Goal: Transaction & Acquisition: Obtain resource

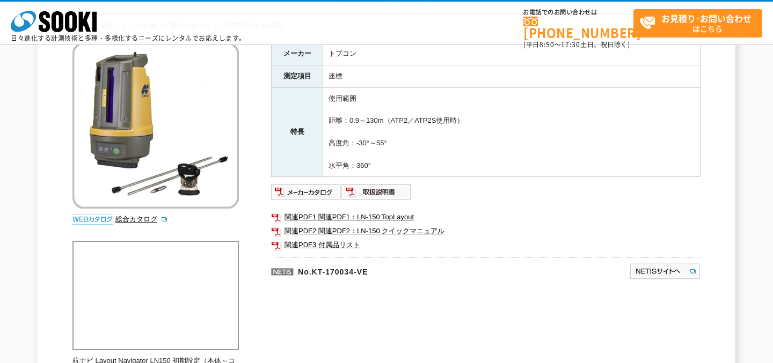
click at [321, 188] on img at bounding box center [306, 192] width 70 height 17
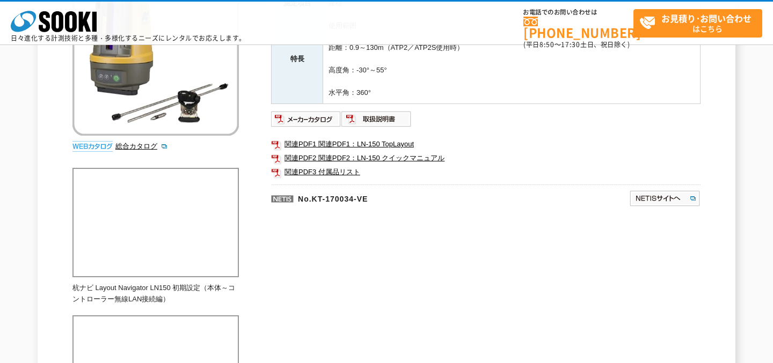
scroll to position [126, 0]
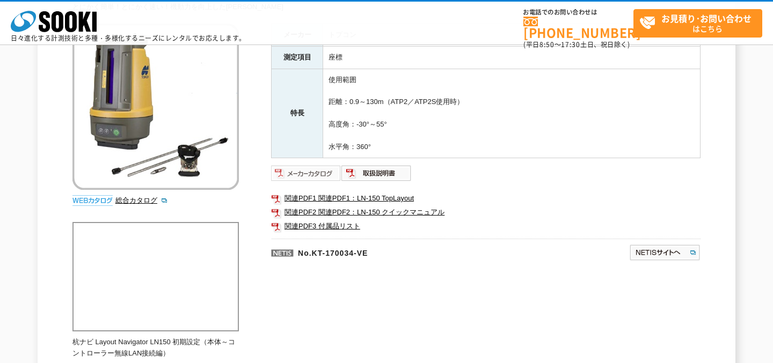
click at [317, 166] on img at bounding box center [306, 173] width 70 height 17
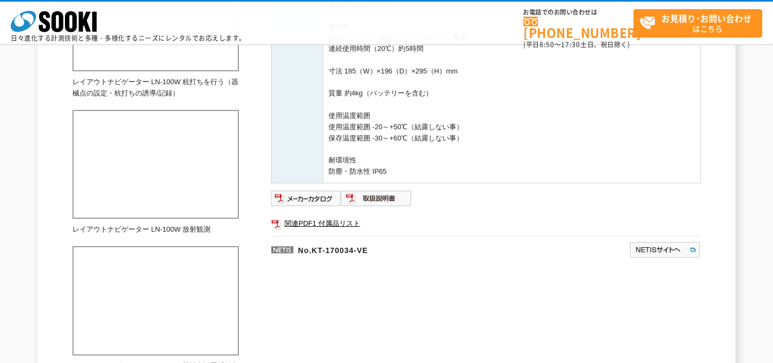
scroll to position [752, 0]
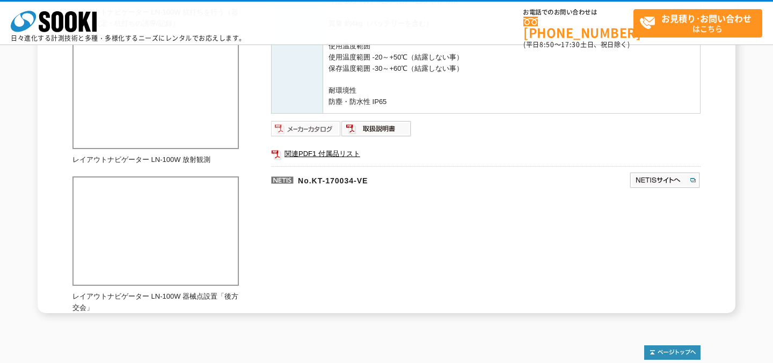
click at [315, 126] on img at bounding box center [306, 128] width 70 height 17
